Goal: Check status

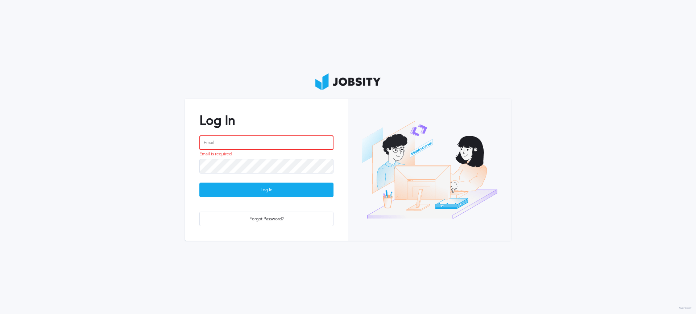
type input "[PERSON_NAME][EMAIL_ADDRESS][DOMAIN_NAME]"
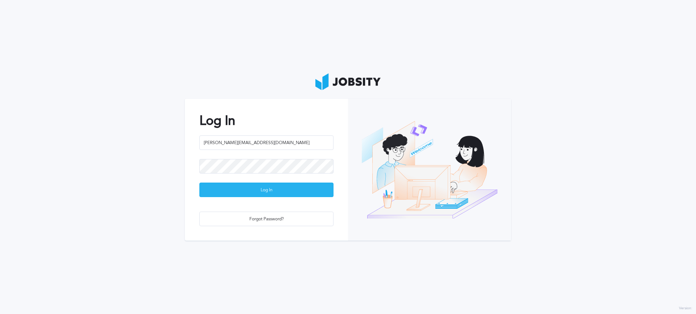
click at [253, 190] on div "Log In" at bounding box center [266, 190] width 133 height 15
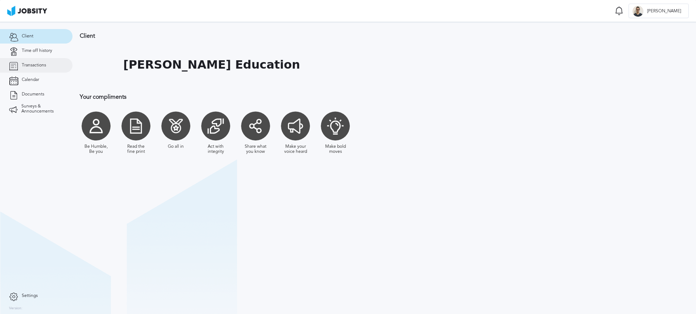
click at [44, 60] on link "Transactions" at bounding box center [36, 65] width 73 height 15
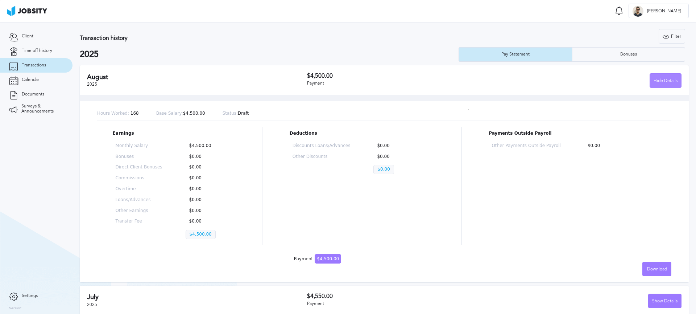
click at [657, 81] on div "Hide Details" at bounding box center [665, 81] width 31 height 15
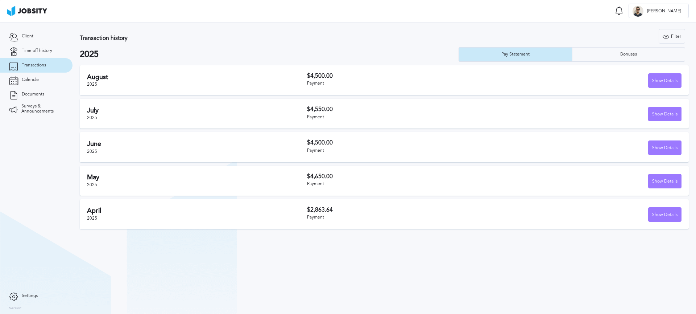
click at [205, 68] on div "[DATE] $4,500.00 Payment Show Details" at bounding box center [384, 80] width 609 height 30
click at [660, 120] on div "Show Details" at bounding box center [665, 114] width 33 height 15
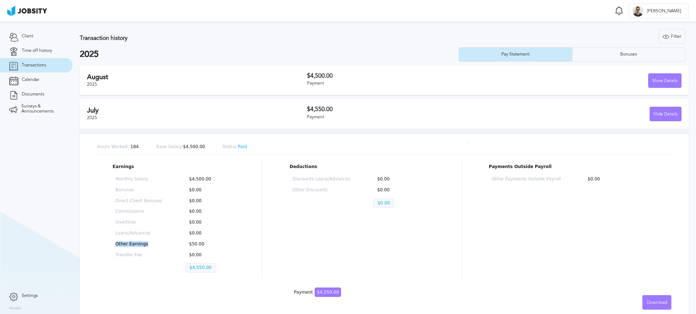
drag, startPoint x: 142, startPoint y: 244, endPoint x: 119, endPoint y: 244, distance: 22.5
click at [119, 244] on p "Other Earnings" at bounding box center [139, 244] width 47 height 5
